Goal: Check status: Check status

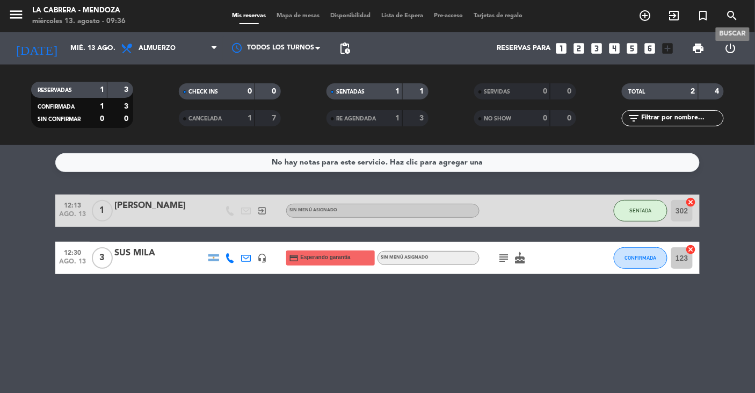
click at [731, 16] on icon "search" at bounding box center [732, 15] width 13 height 13
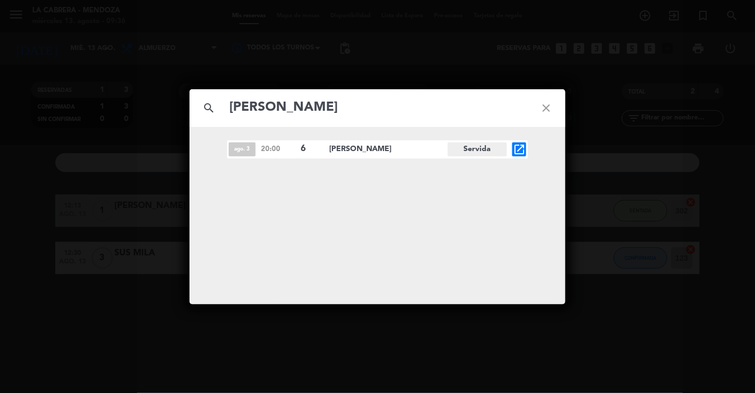
type input "[PERSON_NAME]"
click at [516, 152] on icon "open_in_new" at bounding box center [519, 149] width 13 height 13
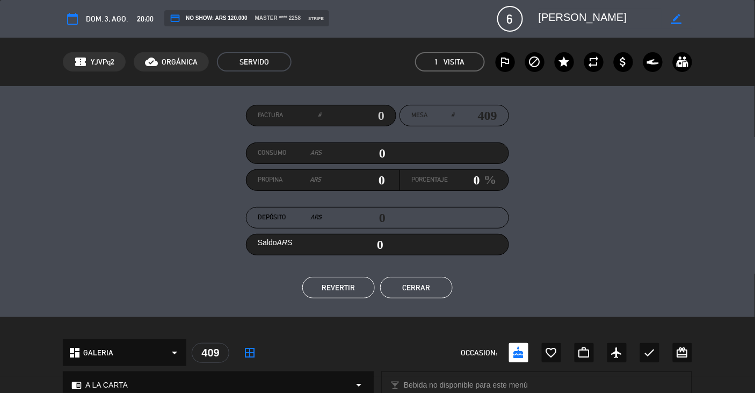
scroll to position [287, 0]
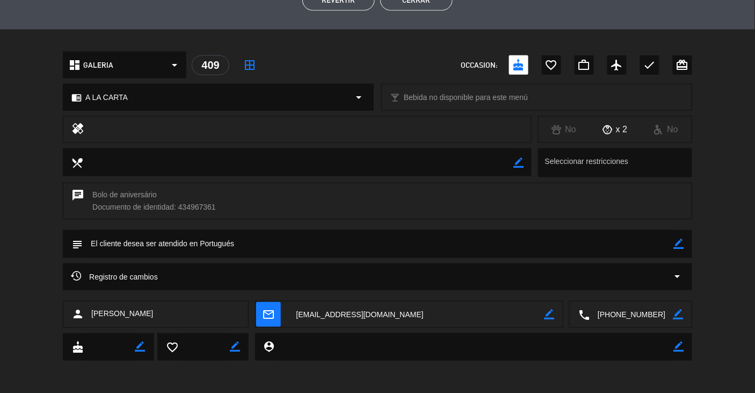
click at [411, 314] on textarea at bounding box center [416, 314] width 256 height 27
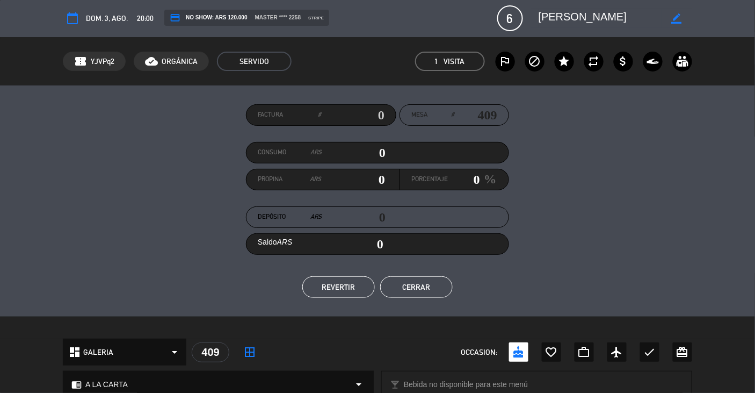
scroll to position [0, 0]
click at [419, 284] on button "Cerrar" at bounding box center [416, 287] width 73 height 21
